Goal: Task Accomplishment & Management: Manage account settings

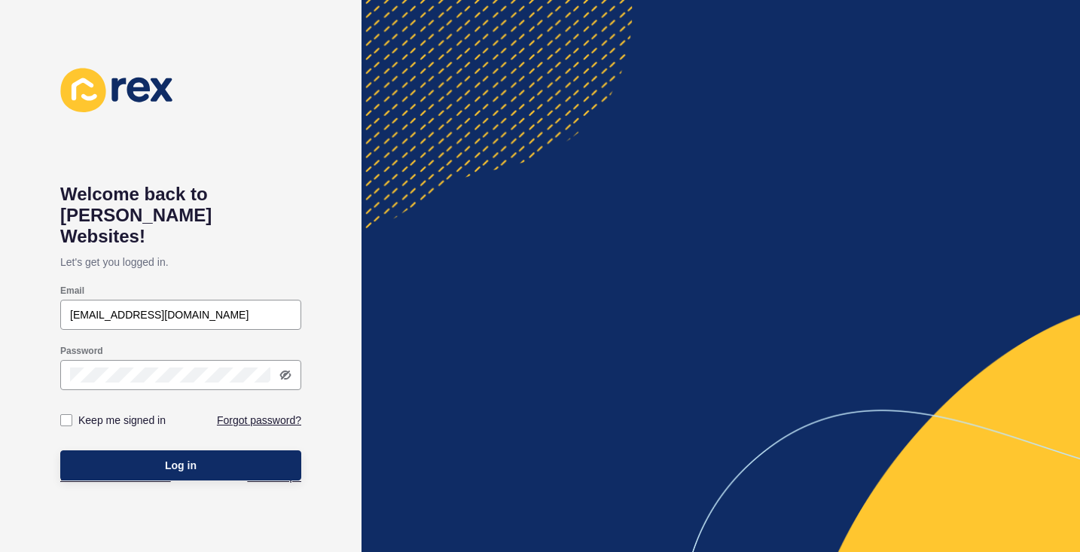
type input "[EMAIL_ADDRESS][DOMAIN_NAME]"
click at [150, 450] on button "Log in" at bounding box center [180, 465] width 241 height 30
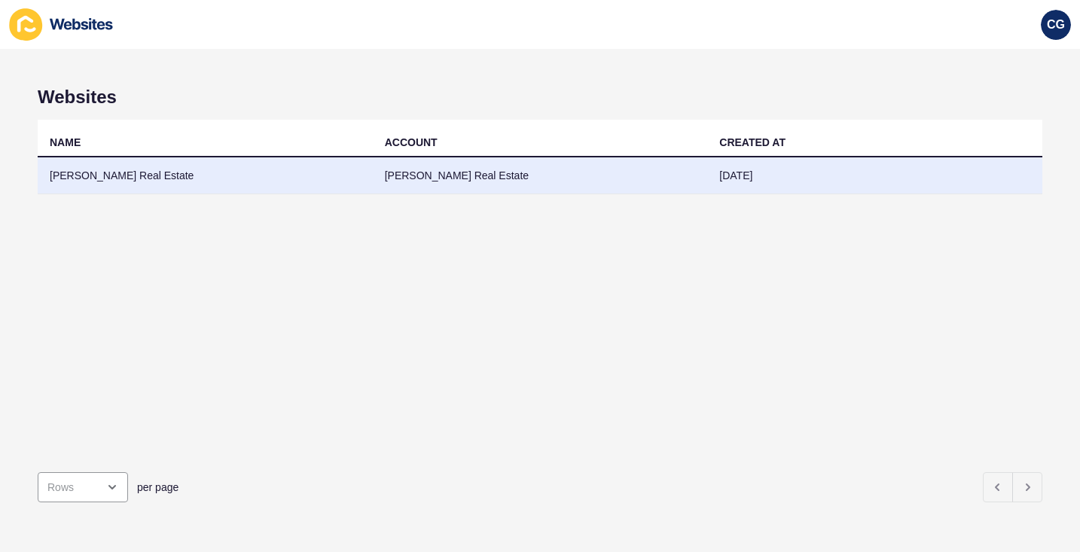
click at [446, 174] on td "[PERSON_NAME] Real Estate" at bounding box center [540, 175] width 335 height 37
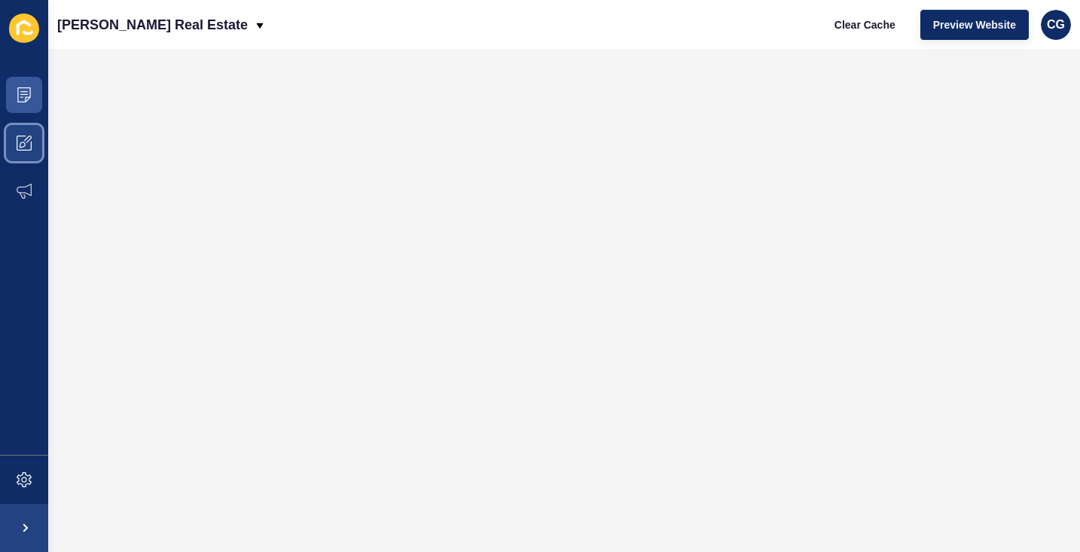
click at [38, 145] on span at bounding box center [24, 143] width 48 height 48
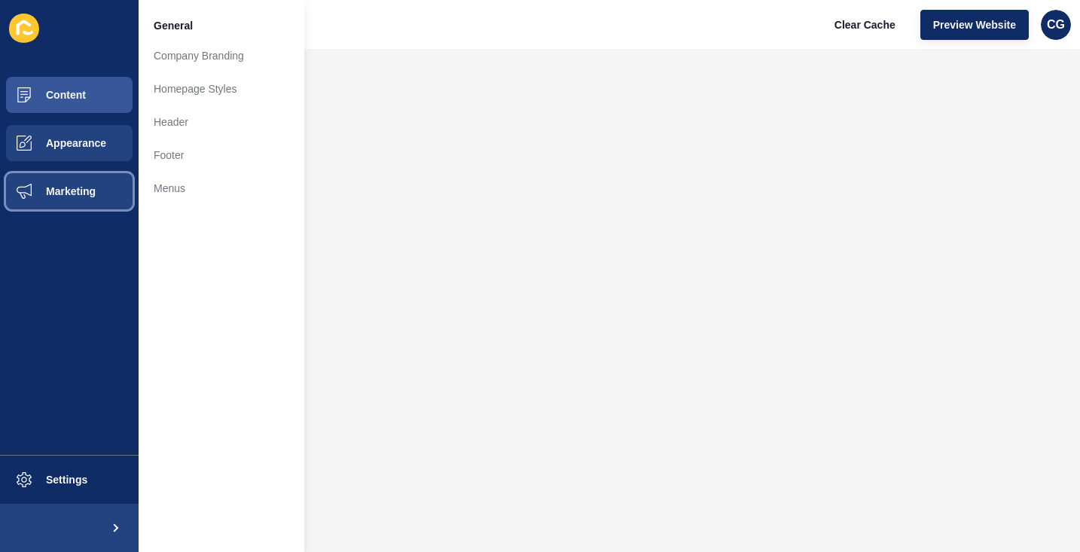
click at [16, 186] on span "Marketing" at bounding box center [47, 191] width 98 height 12
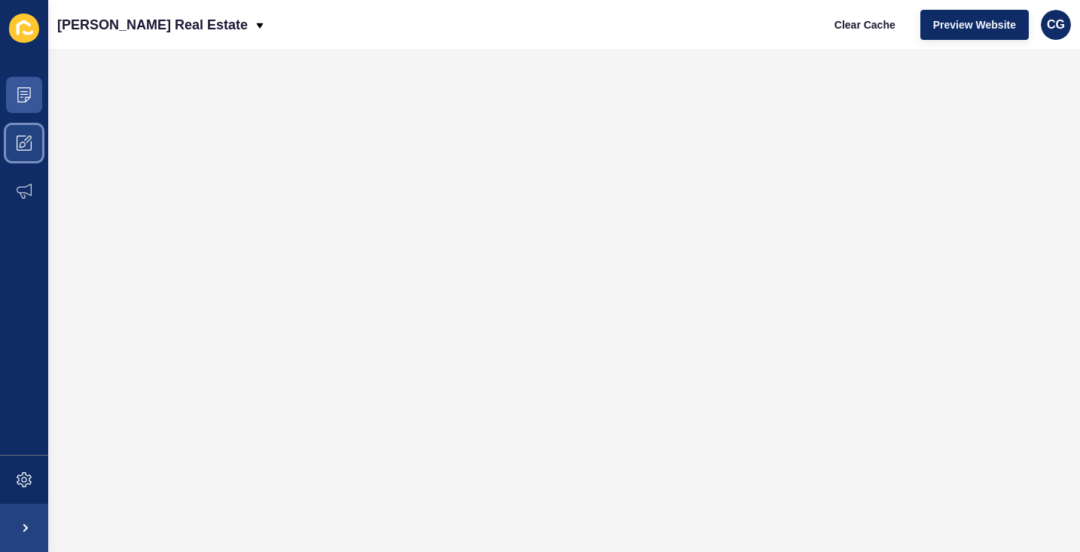
click at [30, 145] on icon at bounding box center [24, 143] width 15 height 15
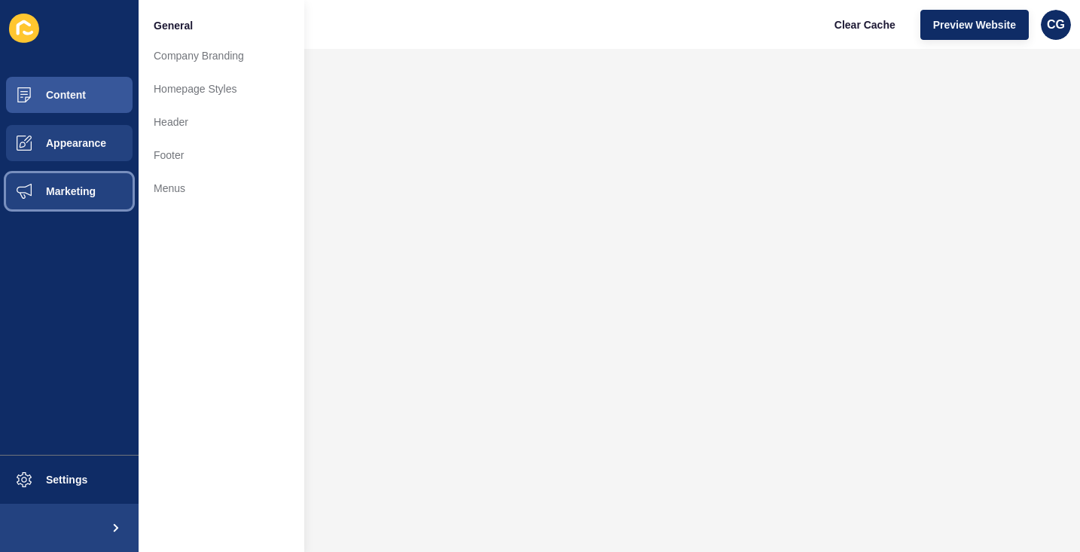
click at [59, 194] on span "Marketing" at bounding box center [47, 191] width 98 height 12
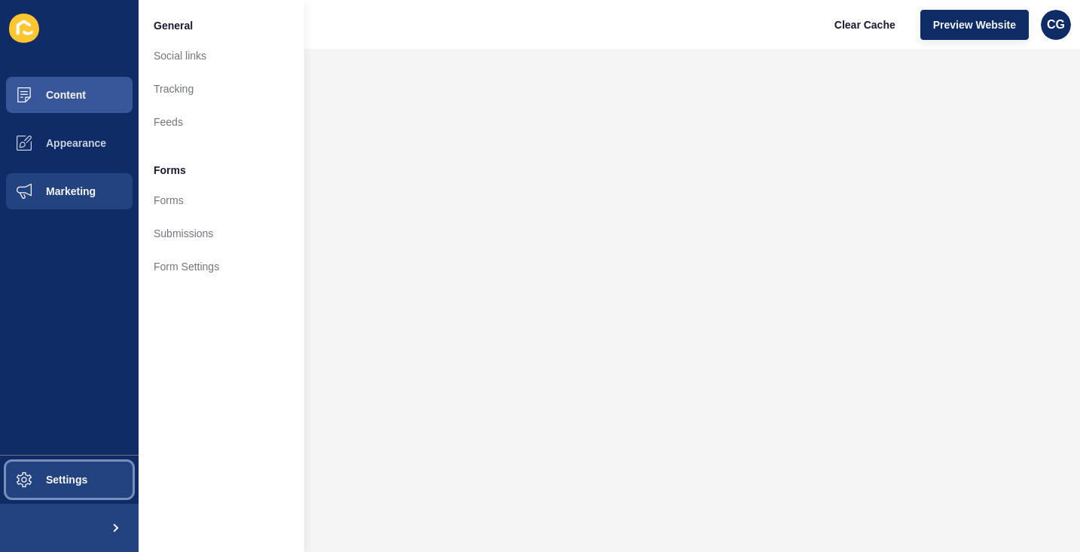
click at [45, 483] on span "Settings" at bounding box center [43, 480] width 90 height 12
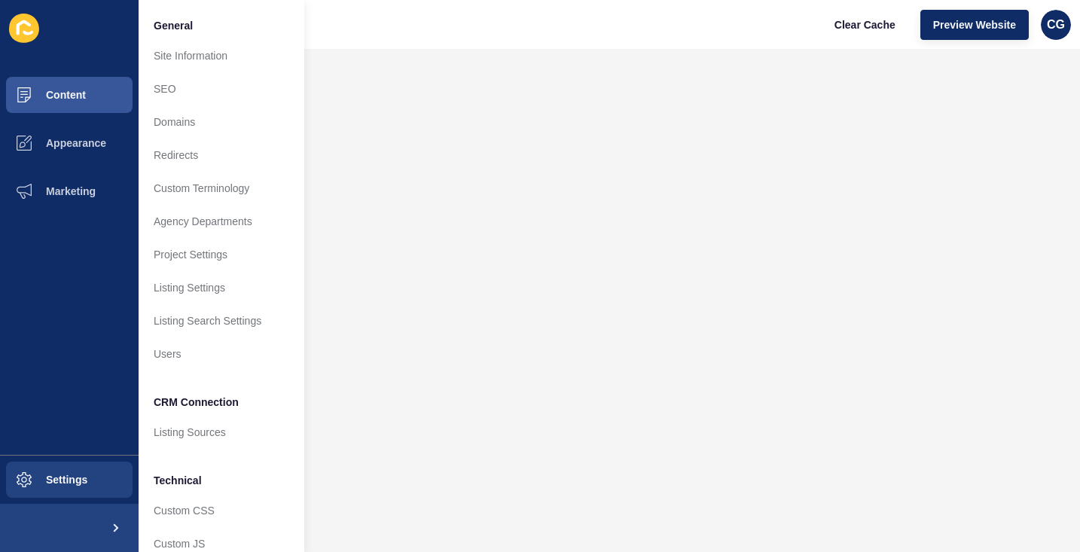
click at [108, 525] on span at bounding box center [114, 528] width 48 height 48
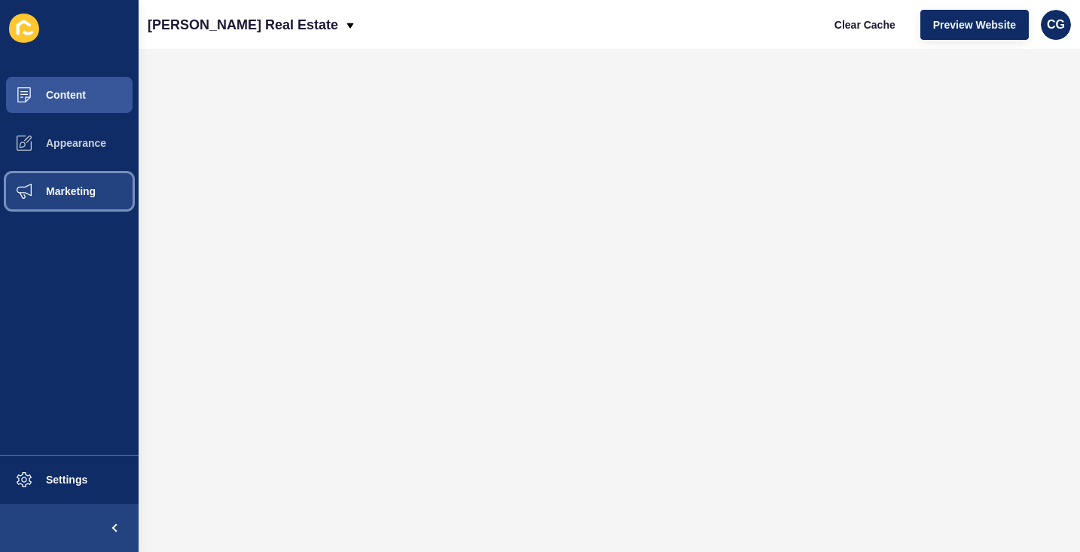
click at [66, 190] on span "Marketing" at bounding box center [47, 191] width 98 height 12
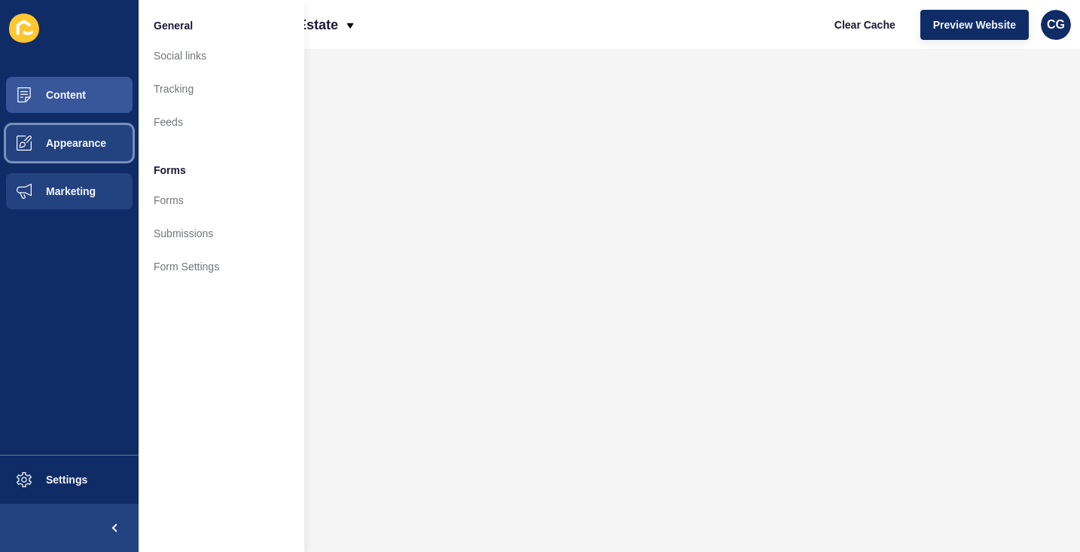
click at [85, 157] on button "Appearance" at bounding box center [69, 143] width 139 height 48
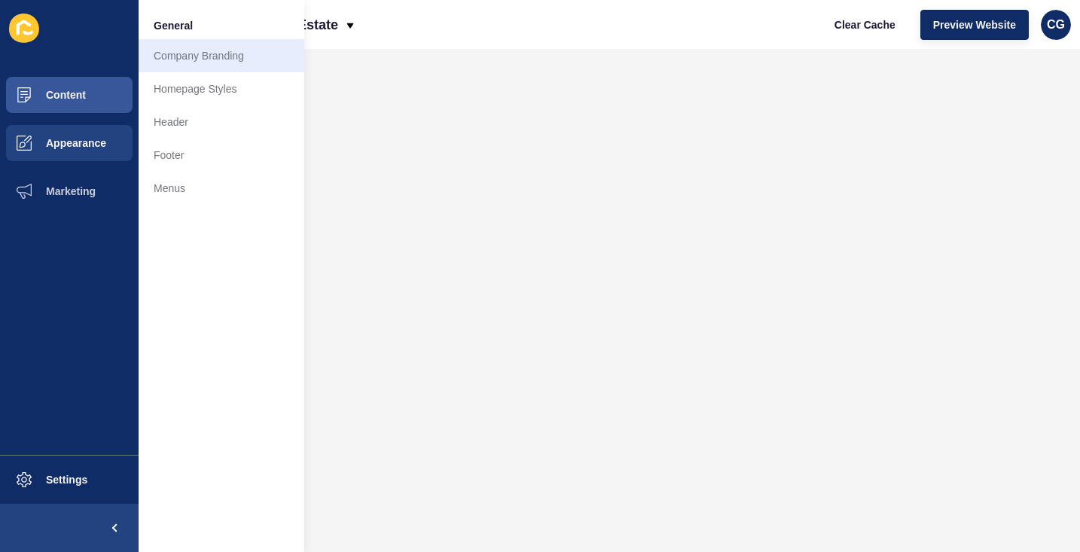
click at [224, 58] on link "Company Branding" at bounding box center [222, 55] width 166 height 33
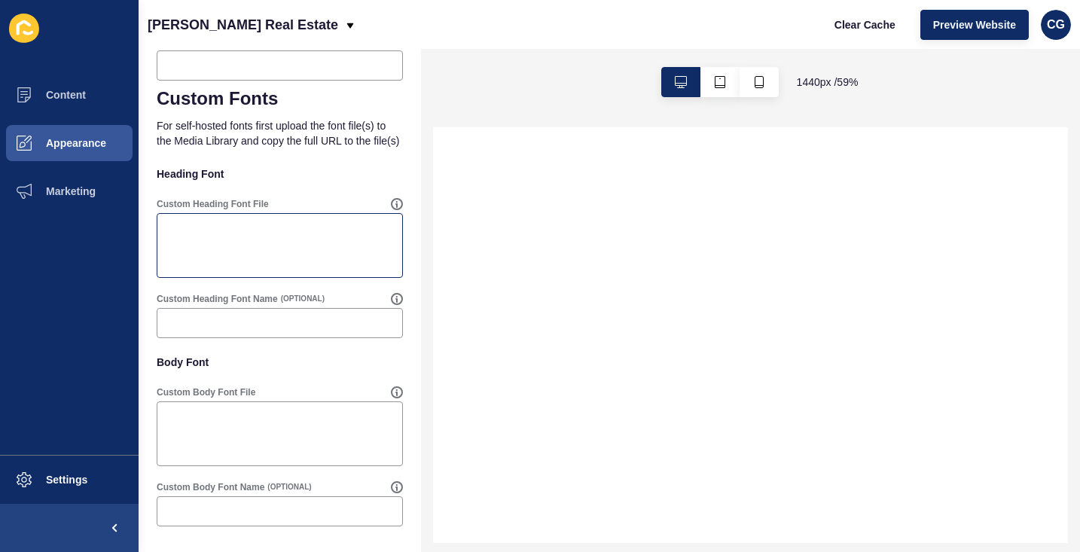
scroll to position [679, 0]
click at [78, 126] on button "Appearance" at bounding box center [69, 143] width 139 height 48
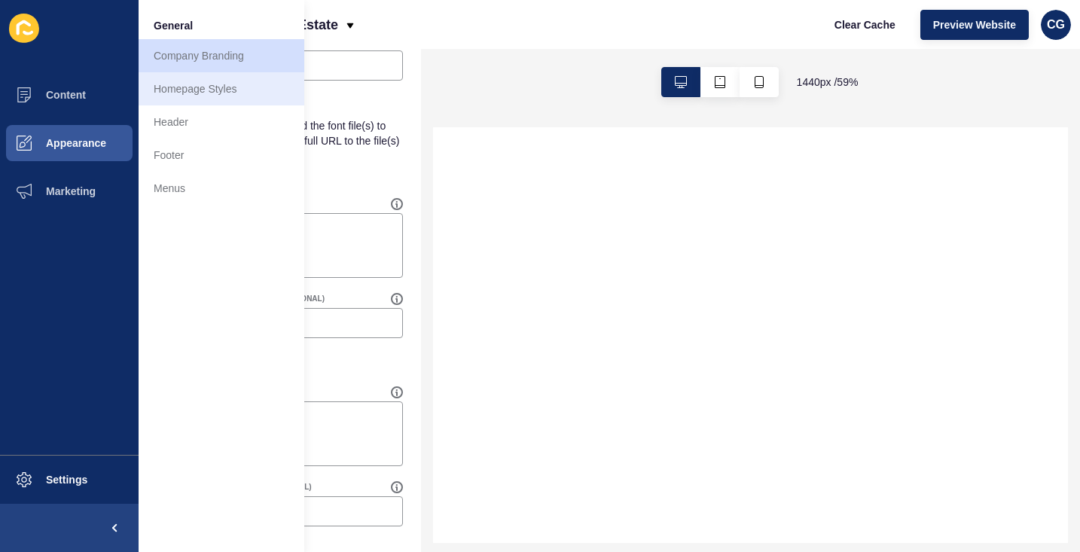
click at [193, 86] on link "Homepage Styles" at bounding box center [222, 88] width 166 height 33
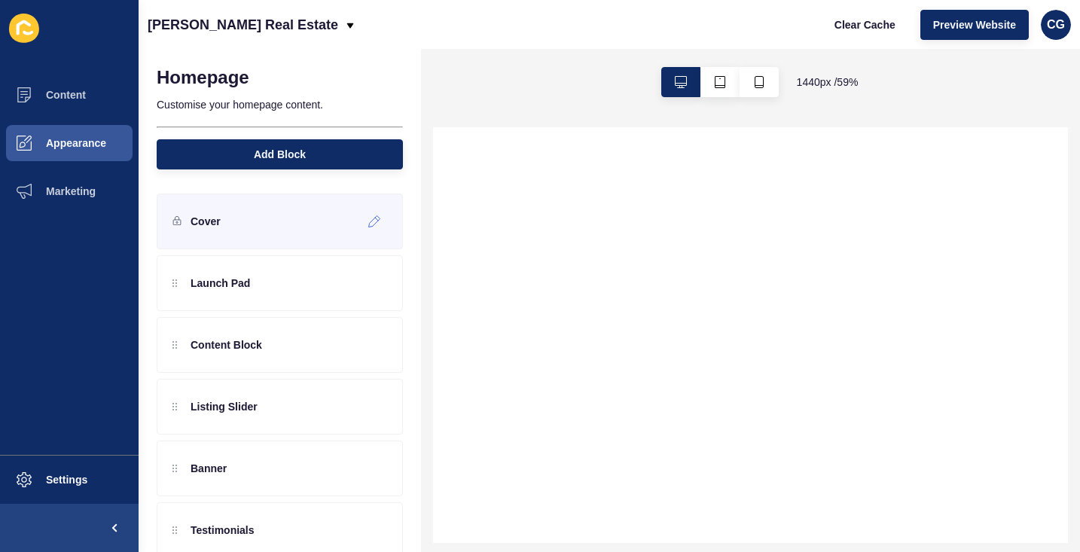
click at [198, 230] on div "Cover" at bounding box center [196, 221] width 48 height 24
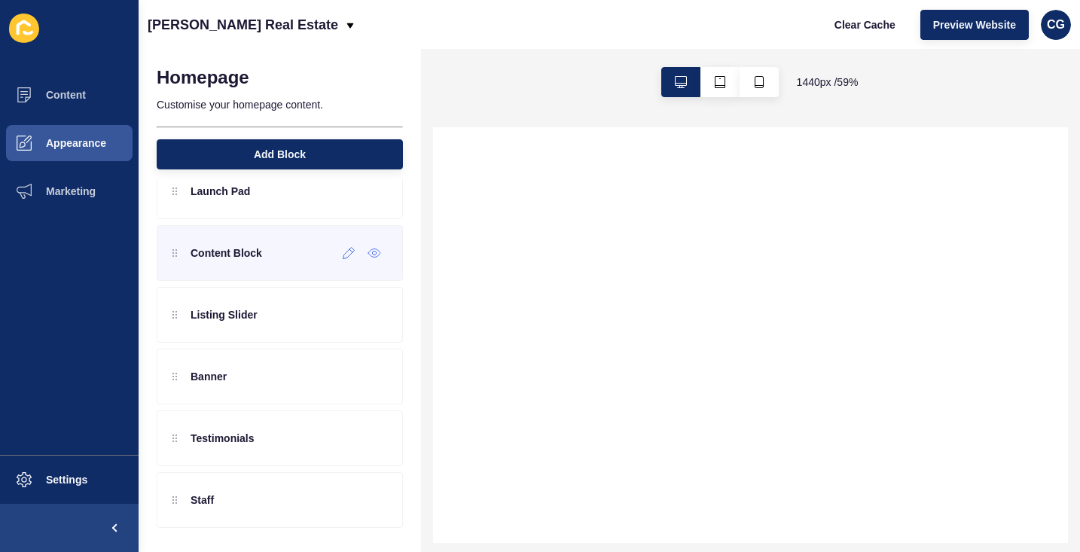
scroll to position [92, 0]
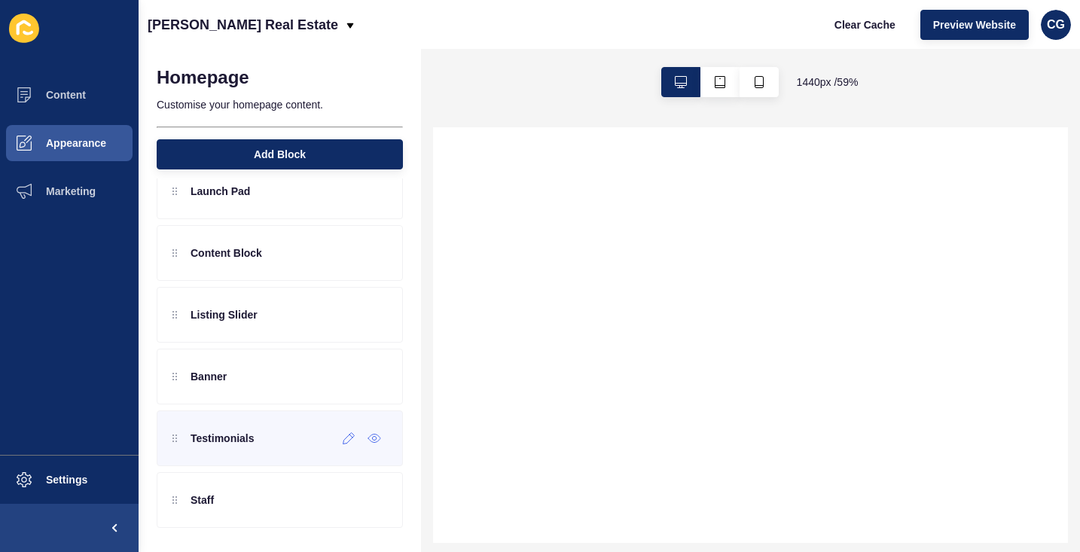
click at [226, 450] on div "Testimonials" at bounding box center [280, 438] width 246 height 56
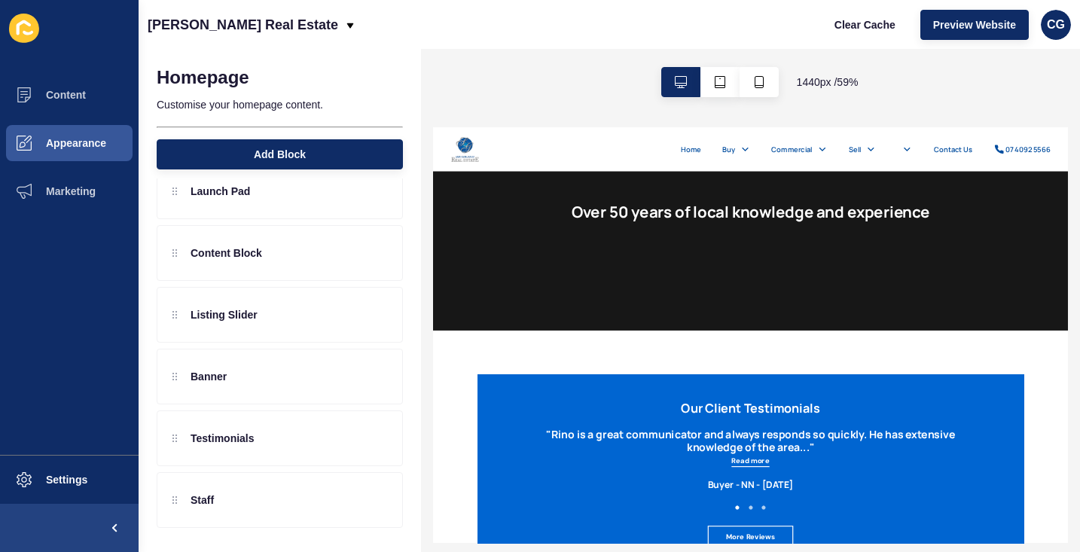
scroll to position [2276, 0]
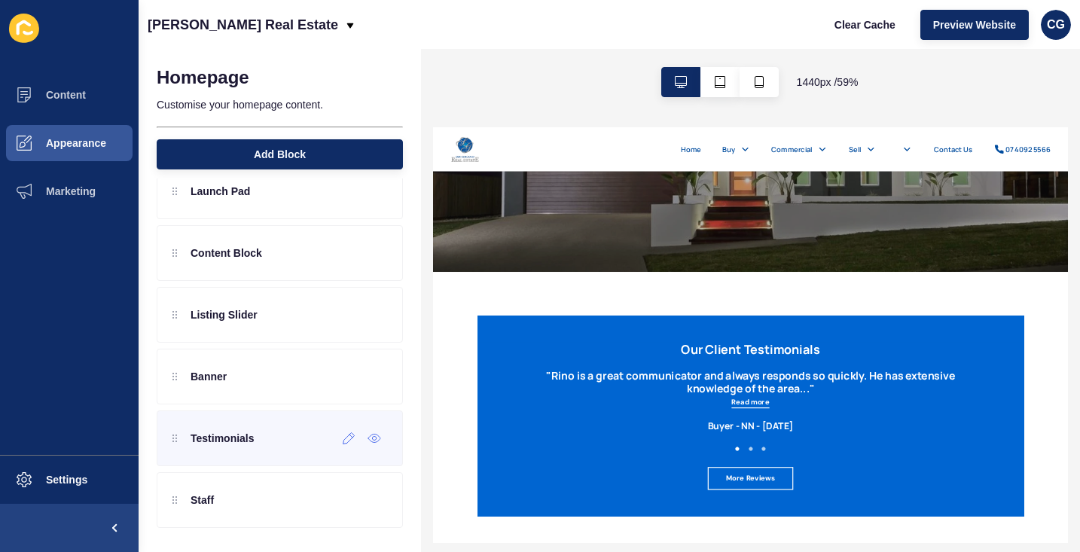
click at [229, 447] on div "Testimonials" at bounding box center [213, 438] width 82 height 24
click at [177, 447] on div "Testimonials" at bounding box center [213, 438] width 82 height 24
click at [349, 440] on icon at bounding box center [348, 438] width 11 height 11
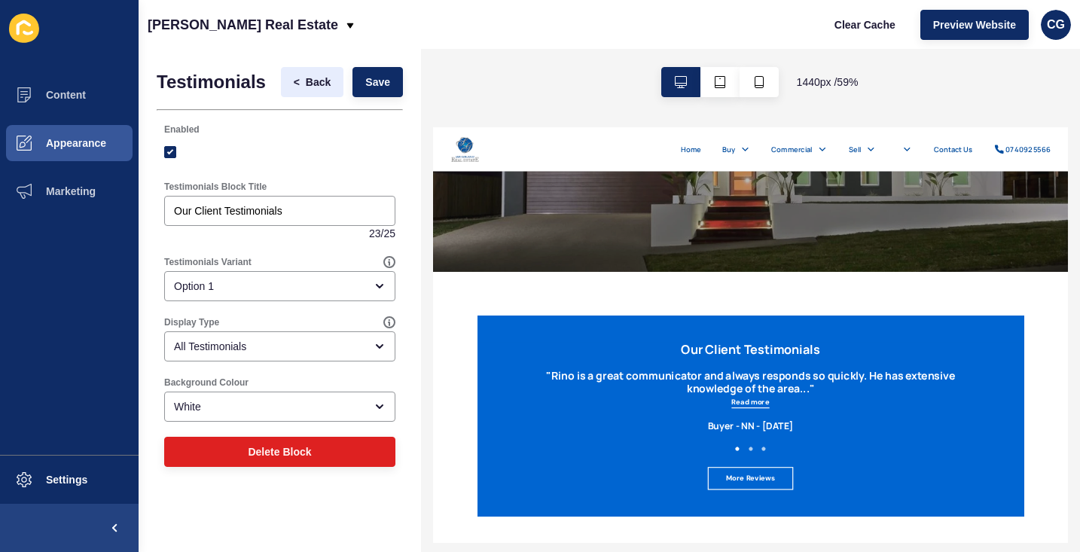
click at [306, 80] on span "Back" at bounding box center [318, 82] width 25 height 15
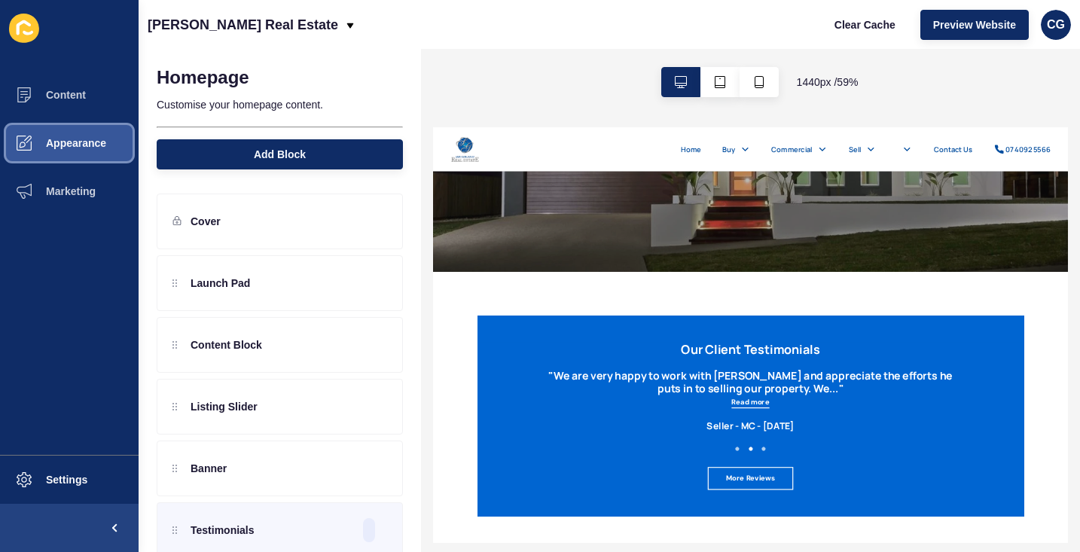
click at [63, 145] on span "Appearance" at bounding box center [52, 143] width 108 height 12
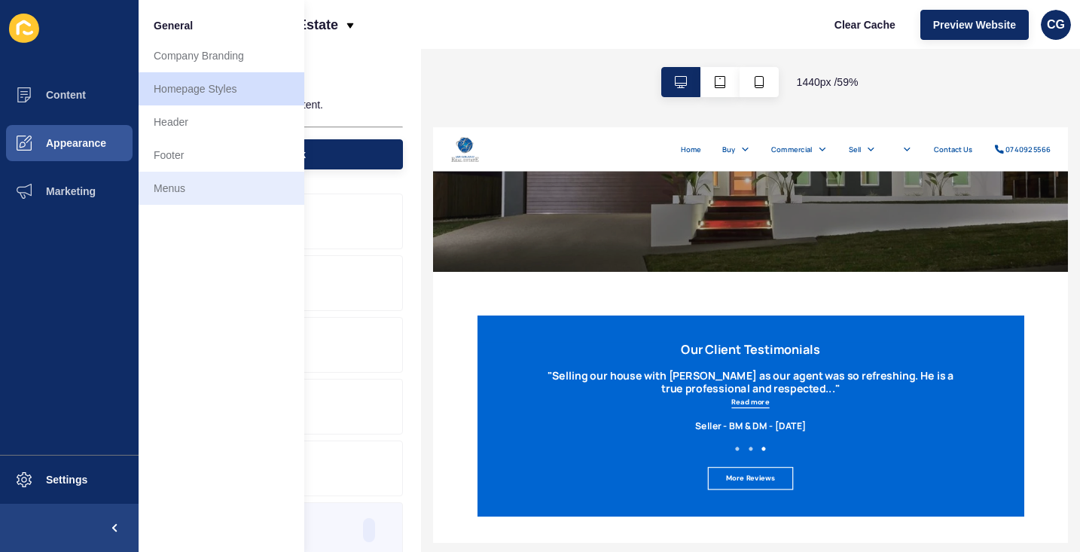
click at [172, 184] on link "Menus" at bounding box center [222, 188] width 166 height 33
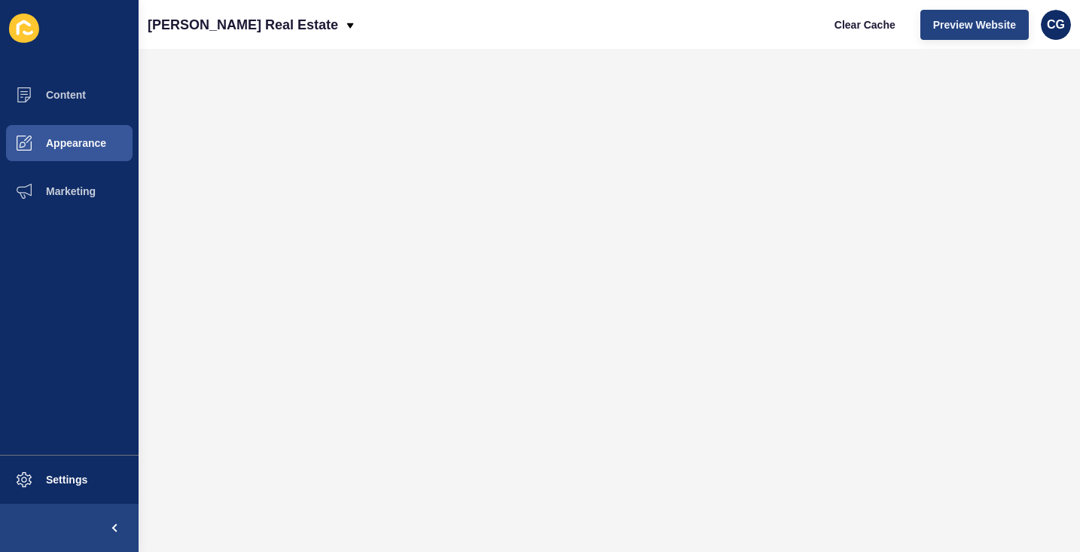
click at [962, 23] on span "Preview Website" at bounding box center [974, 24] width 83 height 15
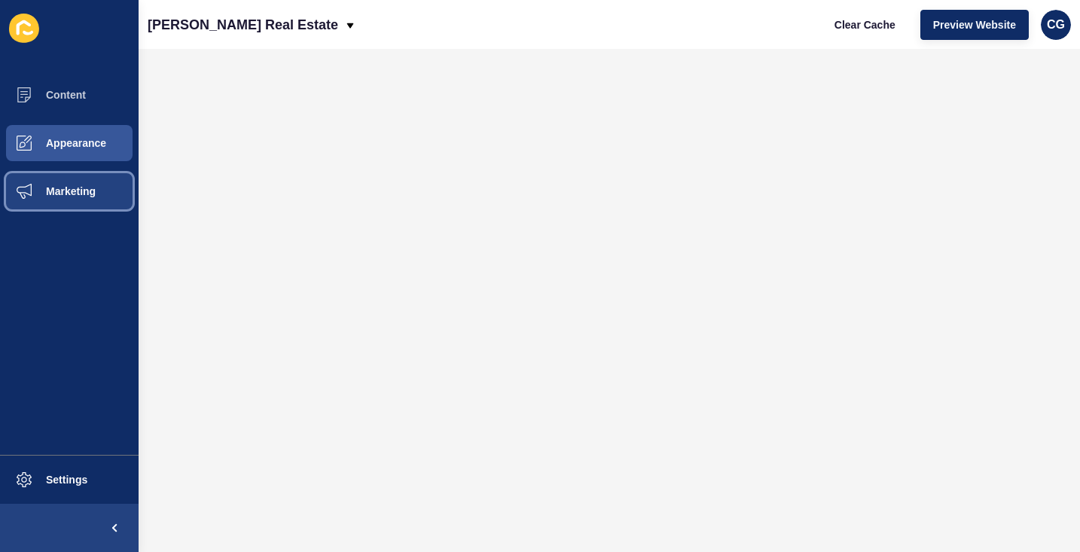
click at [57, 187] on span "Marketing" at bounding box center [47, 191] width 98 height 12
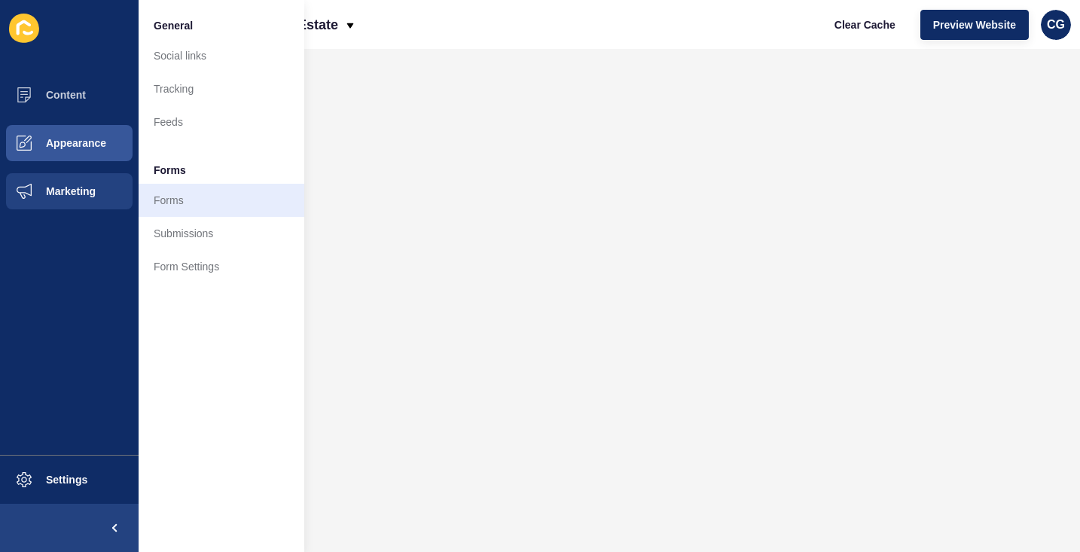
click at [166, 208] on link "Forms" at bounding box center [222, 200] width 166 height 33
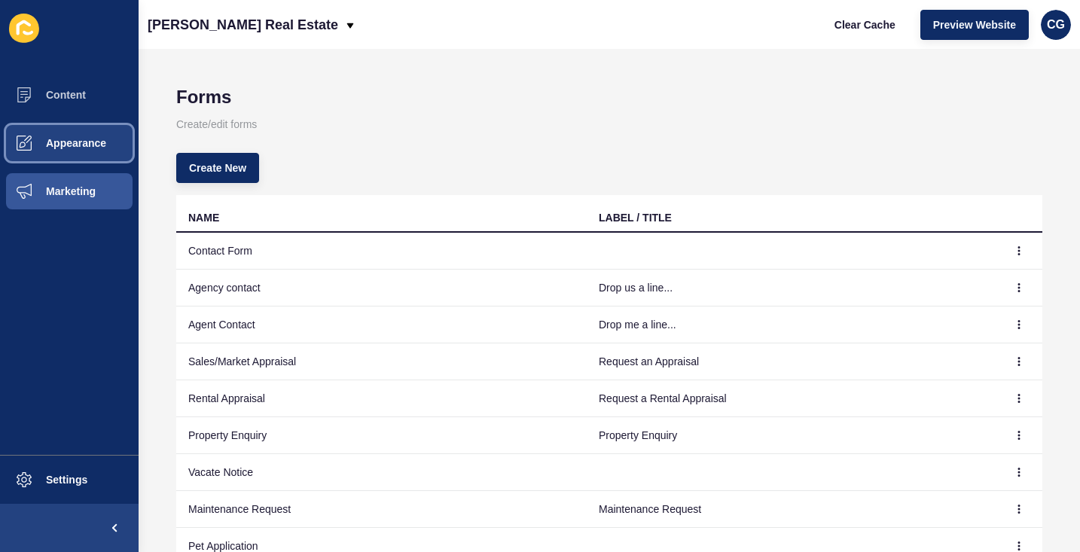
click at [96, 150] on button "Appearance" at bounding box center [69, 143] width 139 height 48
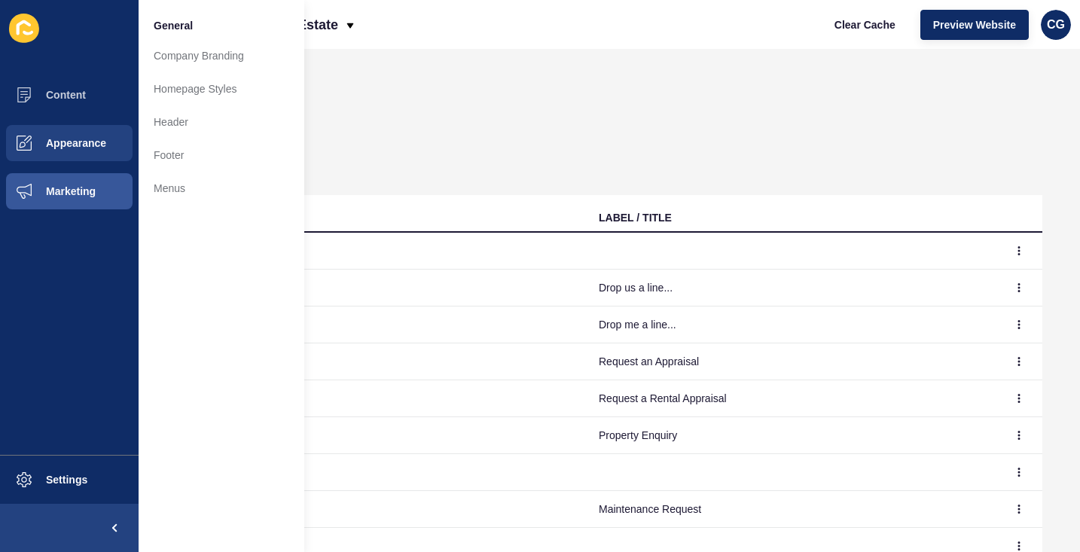
click at [467, 121] on p "Create/edit forms" at bounding box center [609, 124] width 866 height 33
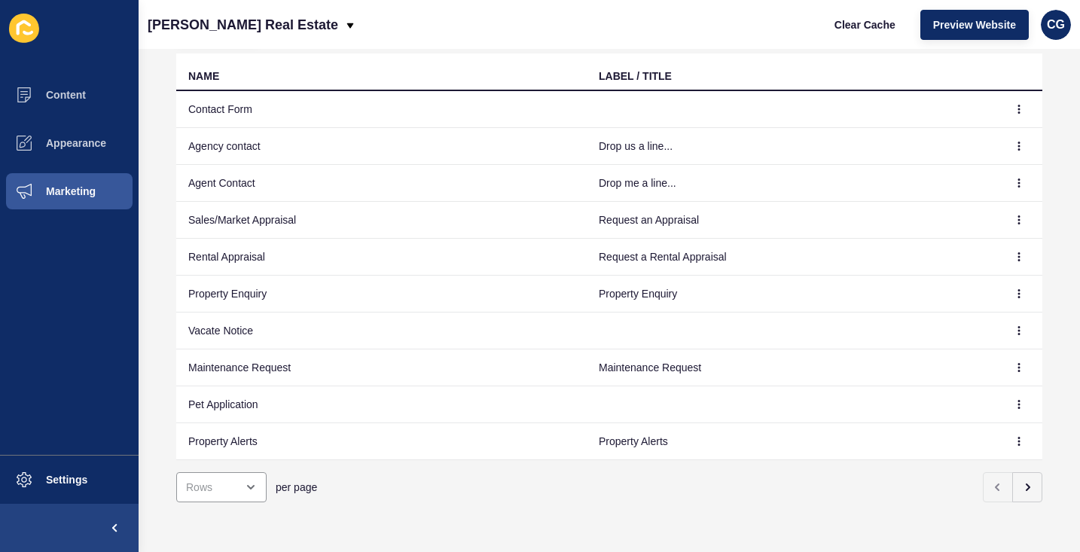
scroll to position [142, 0]
click at [66, 136] on button "Appearance" at bounding box center [69, 143] width 139 height 48
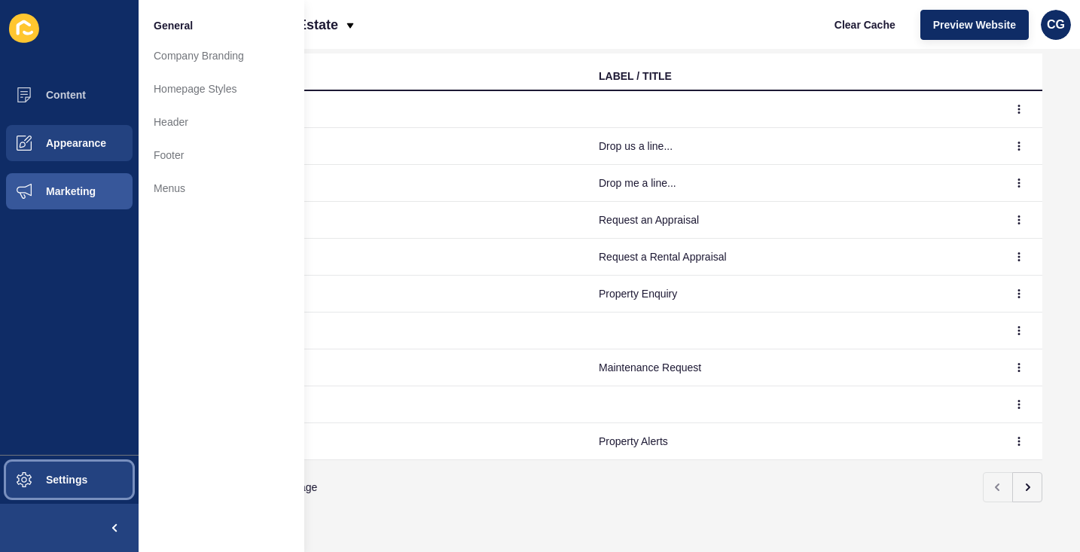
click at [52, 473] on button "Settings" at bounding box center [69, 480] width 139 height 48
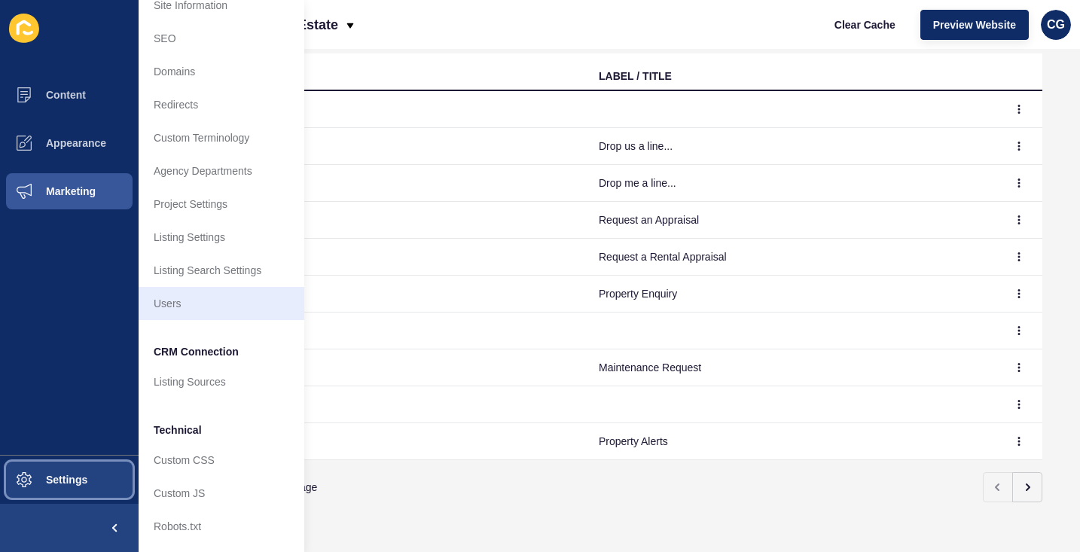
scroll to position [50, 0]
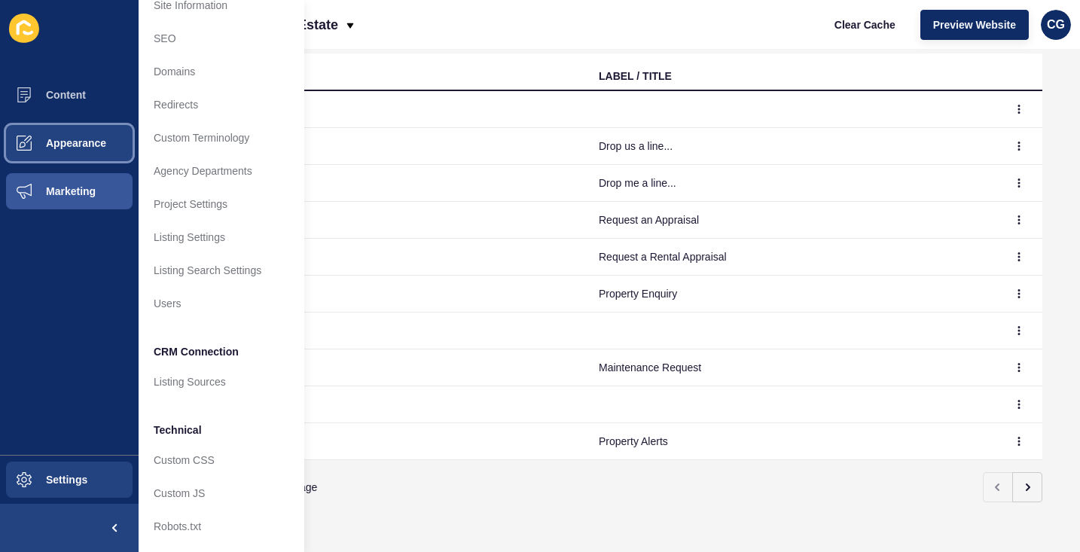
click at [85, 151] on button "Appearance" at bounding box center [69, 143] width 139 height 48
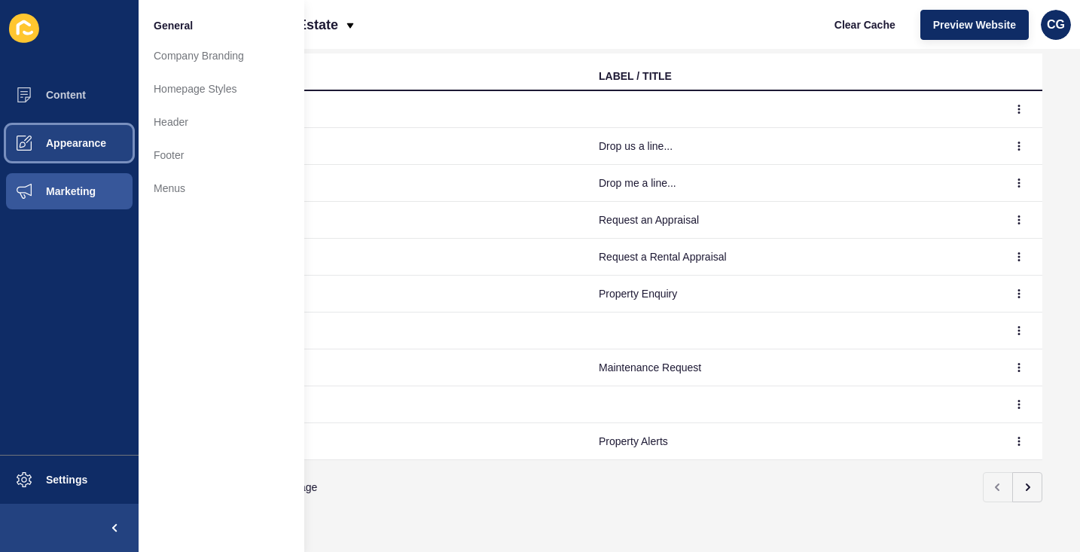
scroll to position [0, 0]
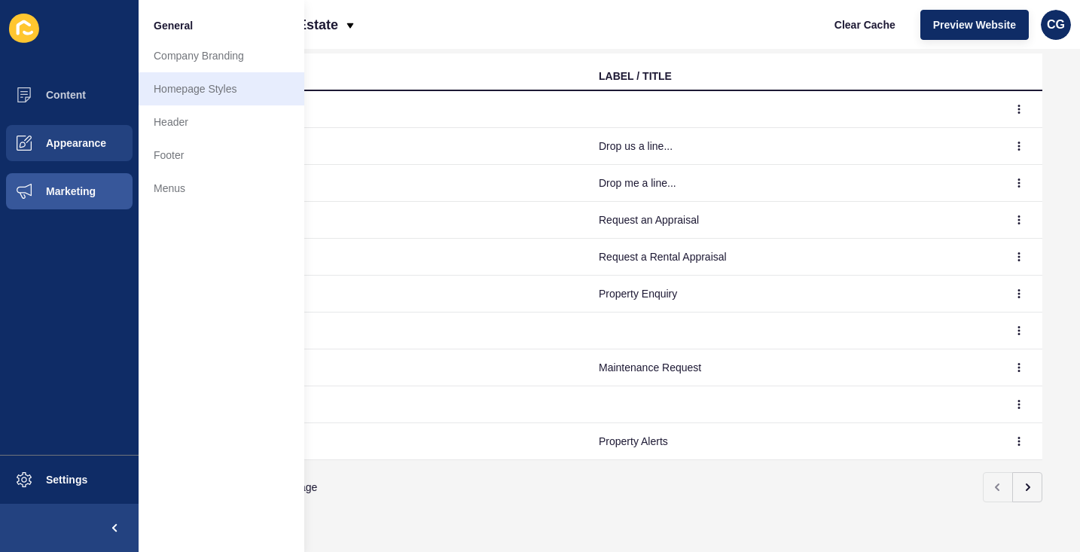
click at [184, 78] on link "Homepage Styles" at bounding box center [222, 88] width 166 height 33
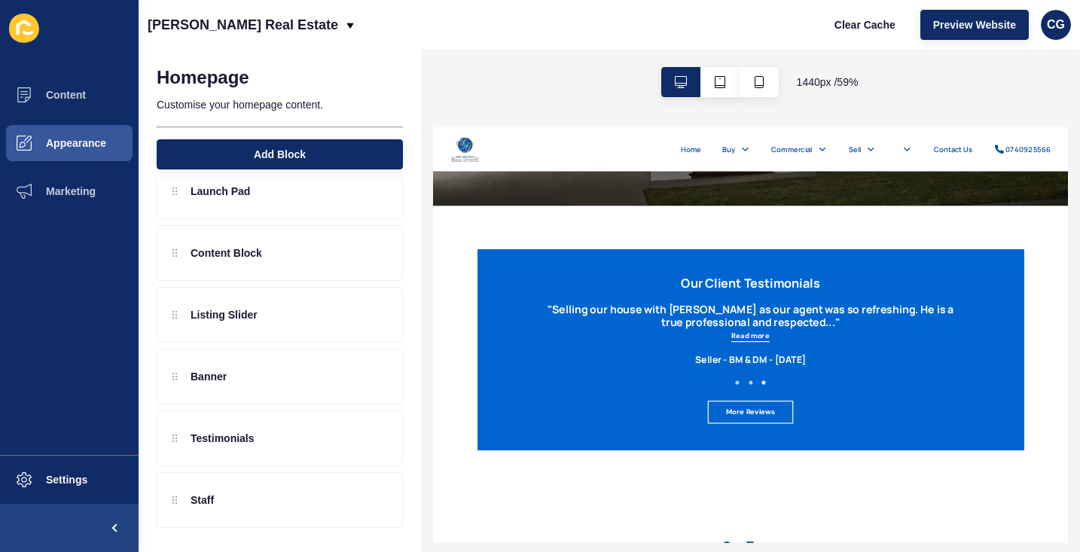
scroll to position [2486, 0]
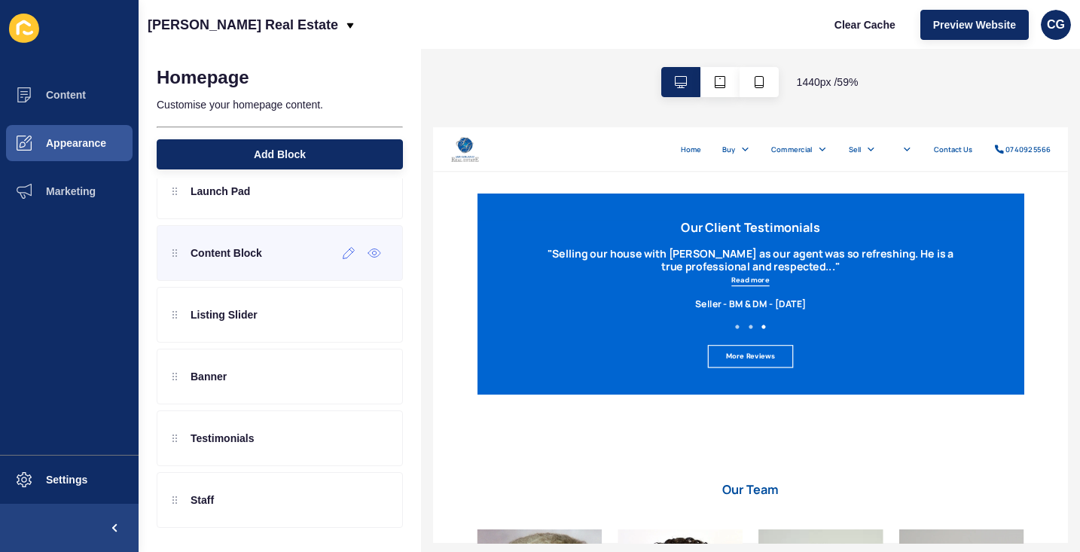
click at [251, 270] on div "Content Block" at bounding box center [280, 253] width 246 height 56
